Goal: Transaction & Acquisition: Purchase product/service

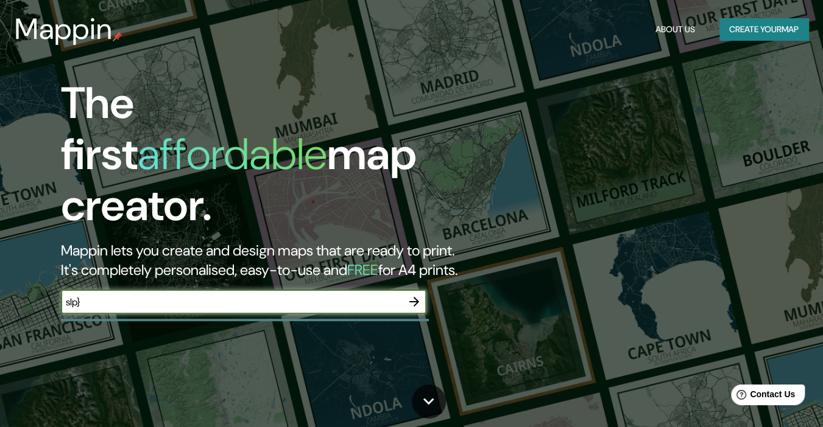
type input "slp}"
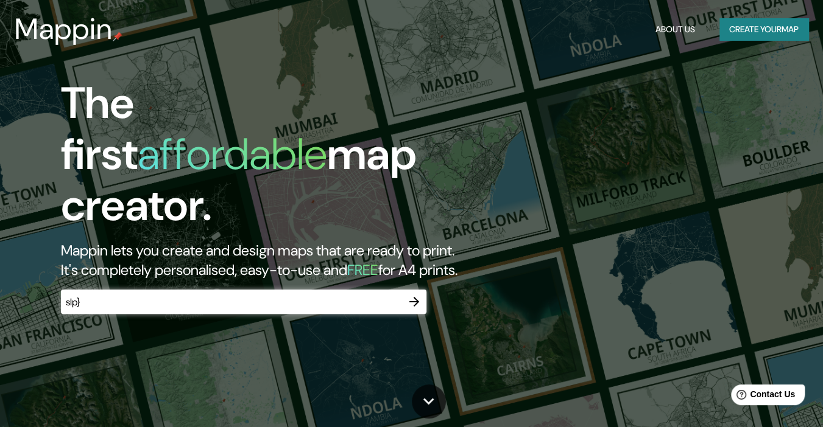
click at [414, 296] on icon "button" at bounding box center [414, 302] width 15 height 15
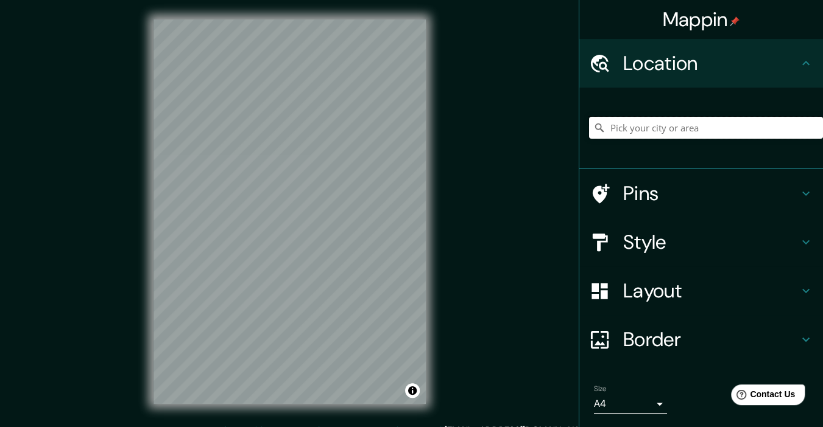
click at [644, 137] on input "Pick your city or area" at bounding box center [706, 128] width 234 height 22
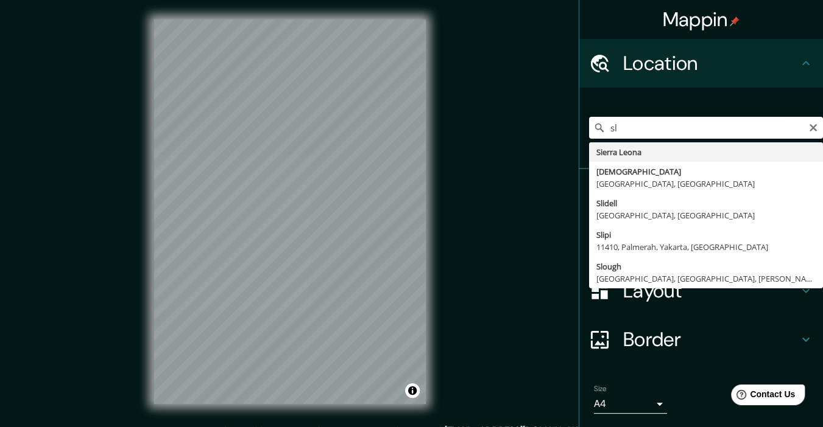
type input "s"
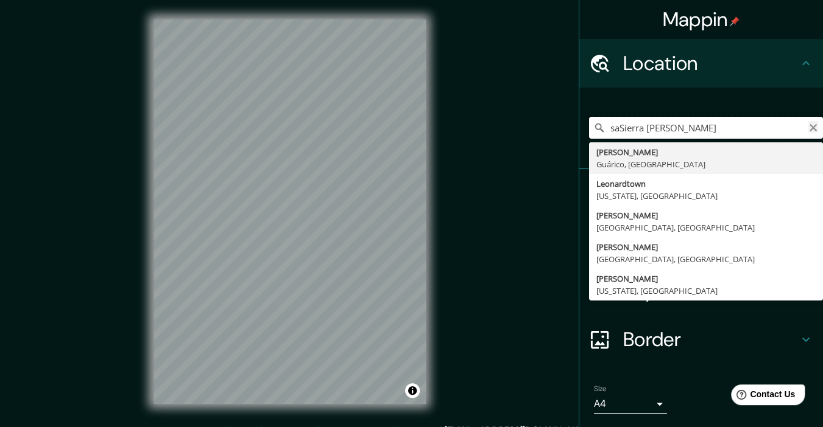
type input "saSierra [PERSON_NAME]"
click at [808, 128] on icon "Clear" at bounding box center [813, 128] width 10 height 10
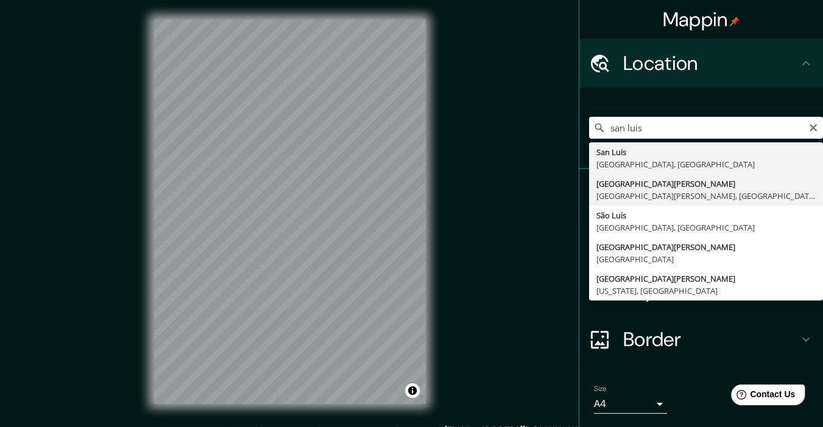
type input "[GEOGRAPHIC_DATA][PERSON_NAME], [GEOGRAPHIC_DATA][PERSON_NAME], [GEOGRAPHIC_DAT…"
